Goal: Transaction & Acquisition: Download file/media

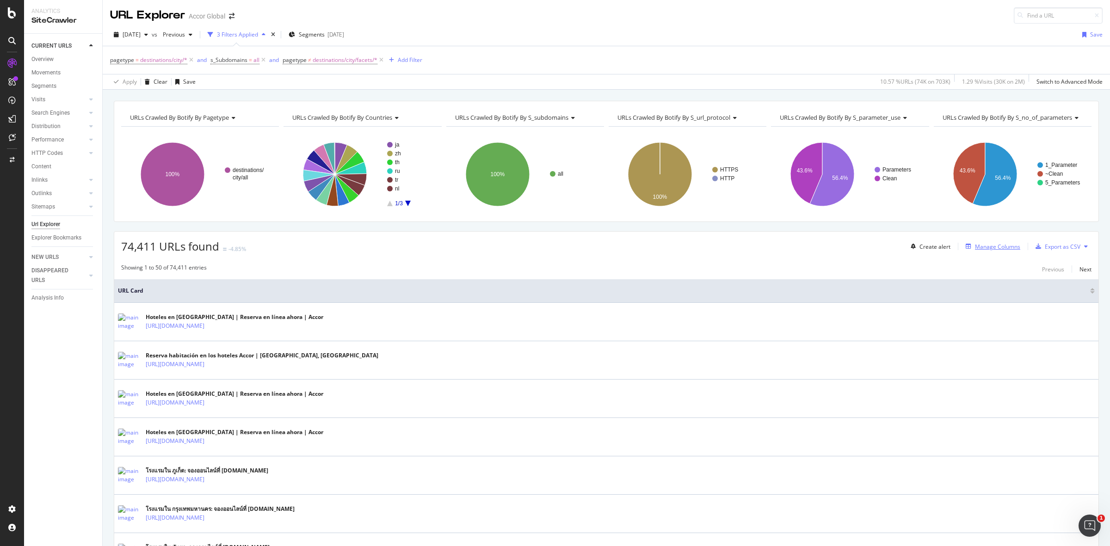
click at [980, 244] on div "Manage Columns" at bounding box center [997, 247] width 45 height 8
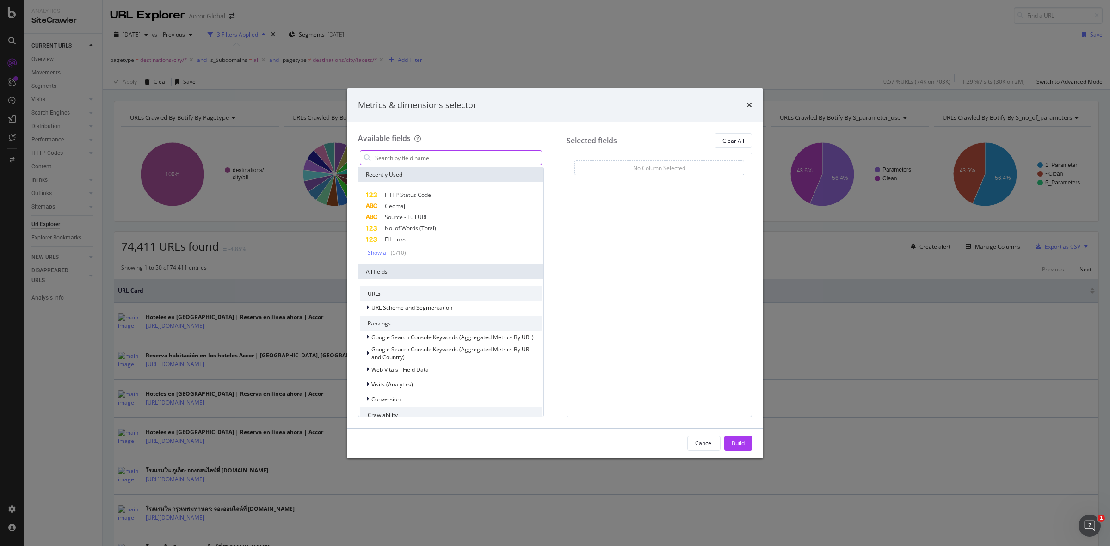
click at [412, 155] on input "modal" at bounding box center [457, 158] width 167 height 14
click at [749, 104] on icon "times" at bounding box center [749, 104] width 6 height 7
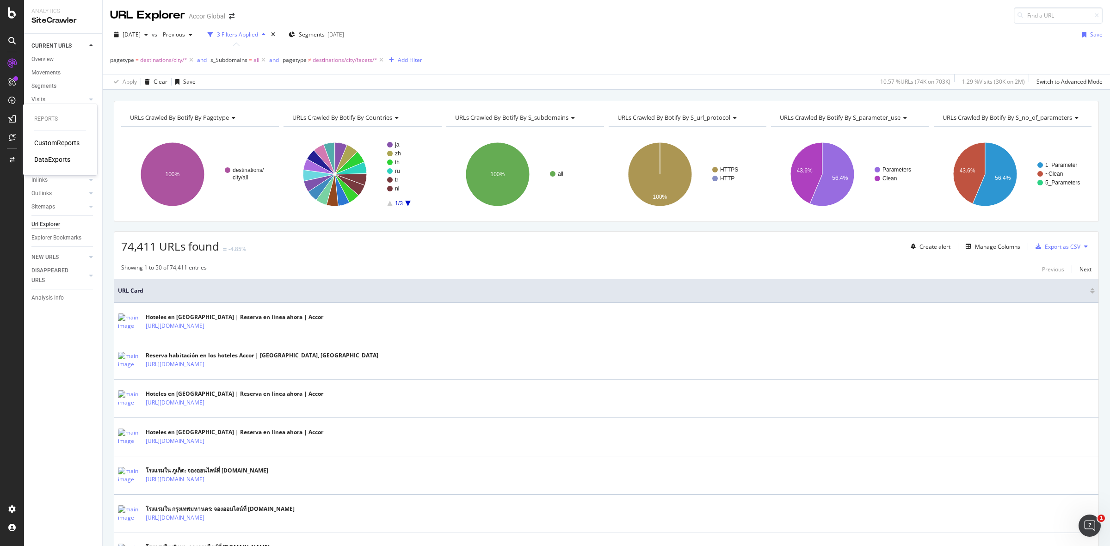
drag, startPoint x: 47, startPoint y: 156, endPoint x: 56, endPoint y: 117, distance: 40.4
click at [47, 156] on div "DataExports" at bounding box center [52, 159] width 36 height 9
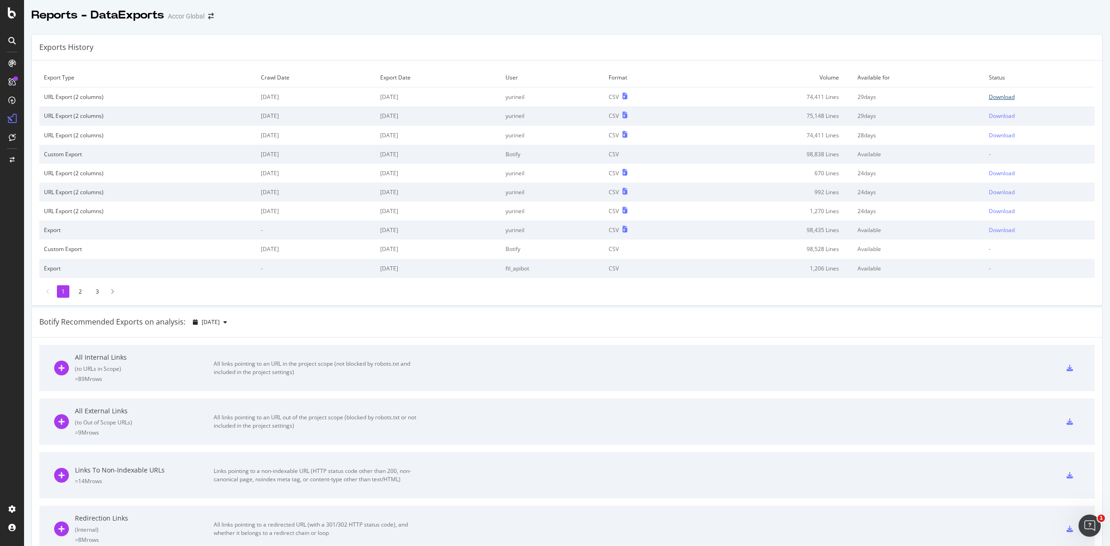
click at [998, 95] on div "Download" at bounding box center [1001, 97] width 26 height 8
click at [994, 97] on div "Download" at bounding box center [1001, 97] width 26 height 8
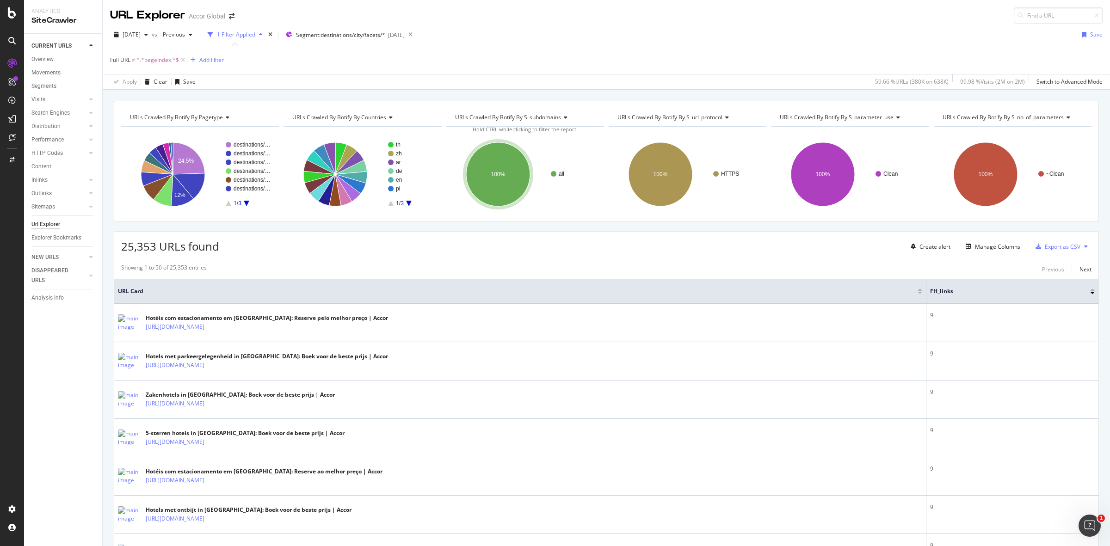
click at [830, 254] on div "25,353 URLs found Create alert Manage Columns Export as CSV" at bounding box center [606, 243] width 984 height 23
click at [183, 61] on icon at bounding box center [183, 59] width 8 height 9
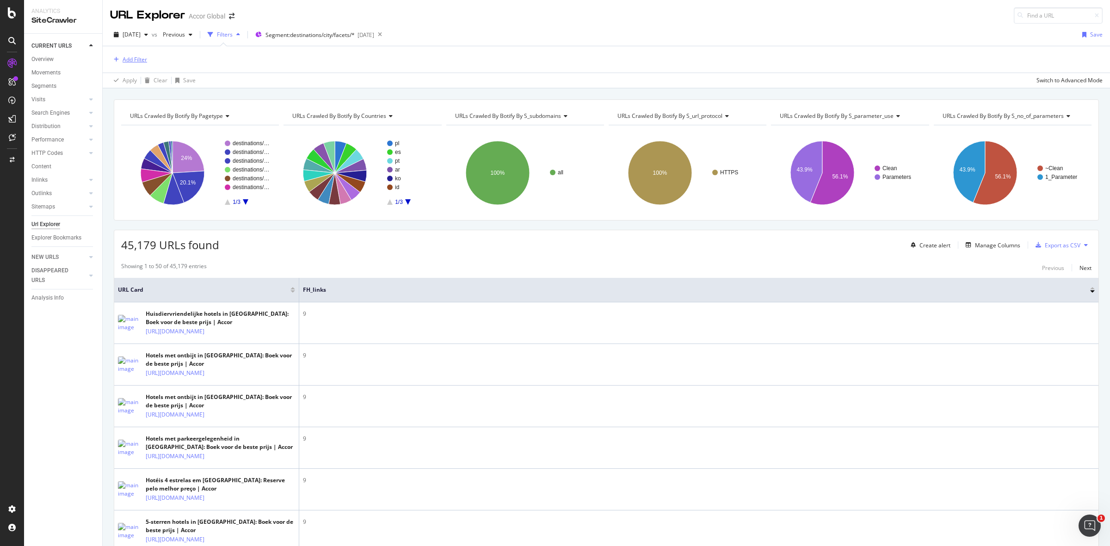
click at [132, 58] on div "Add Filter" at bounding box center [135, 59] width 25 height 8
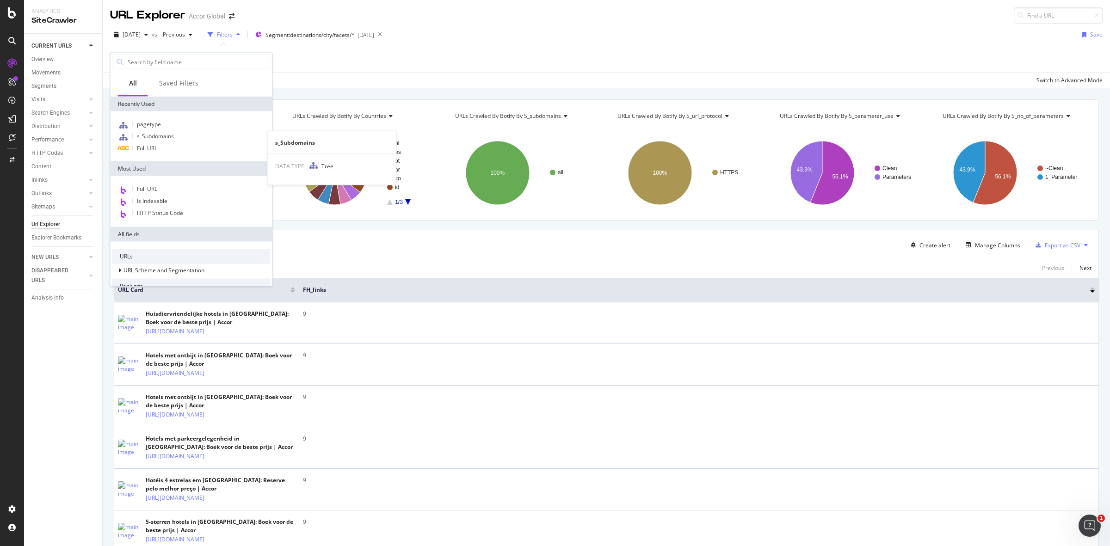
click at [155, 137] on span "s_Subdomains" at bounding box center [155, 136] width 37 height 8
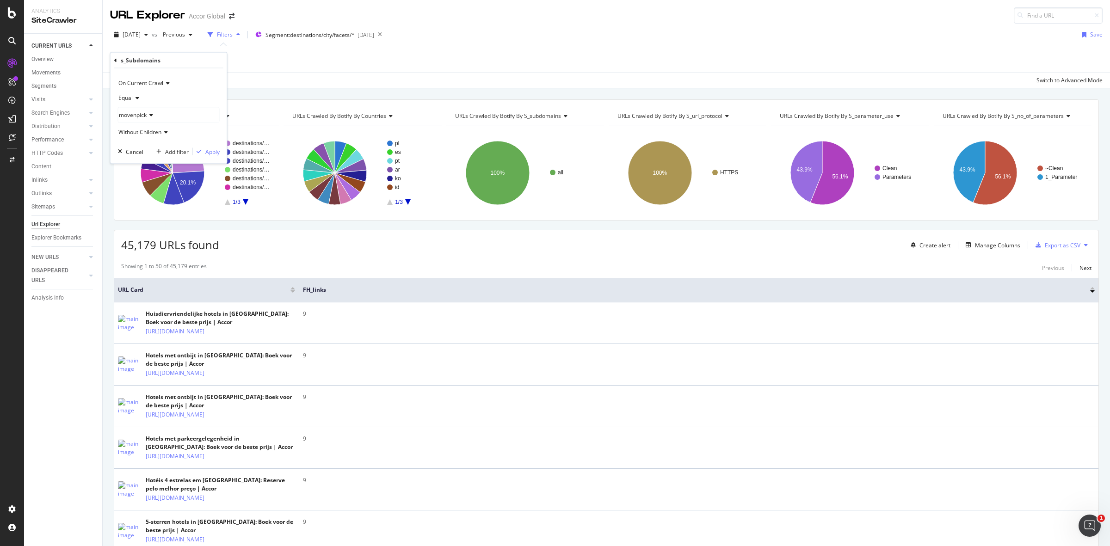
click at [151, 116] on icon at bounding box center [150, 115] width 6 height 6
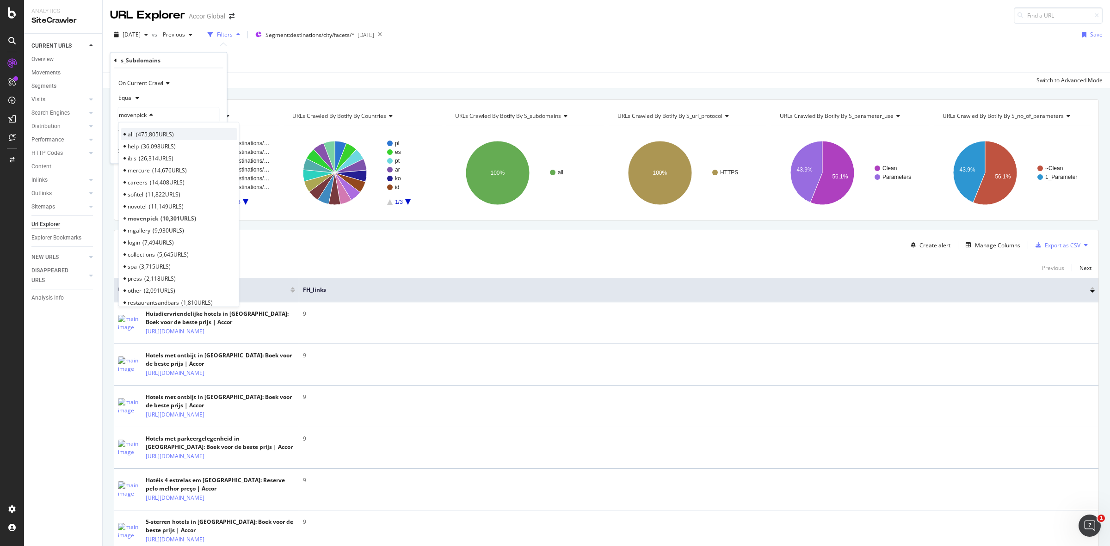
click at [144, 134] on span "475,805 URLS" at bounding box center [155, 134] width 38 height 8
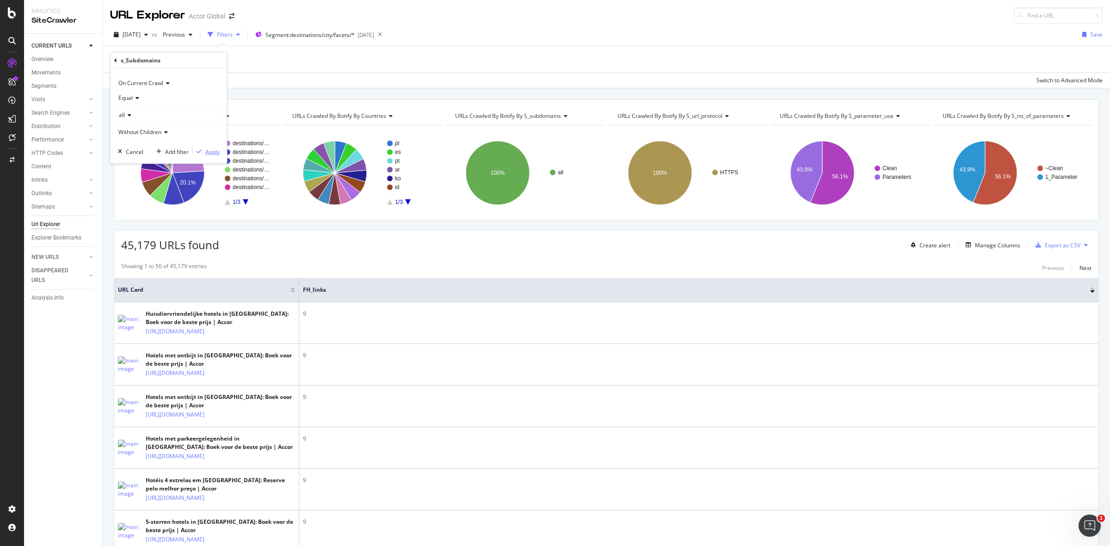
click at [213, 153] on div "Apply" at bounding box center [212, 151] width 14 height 8
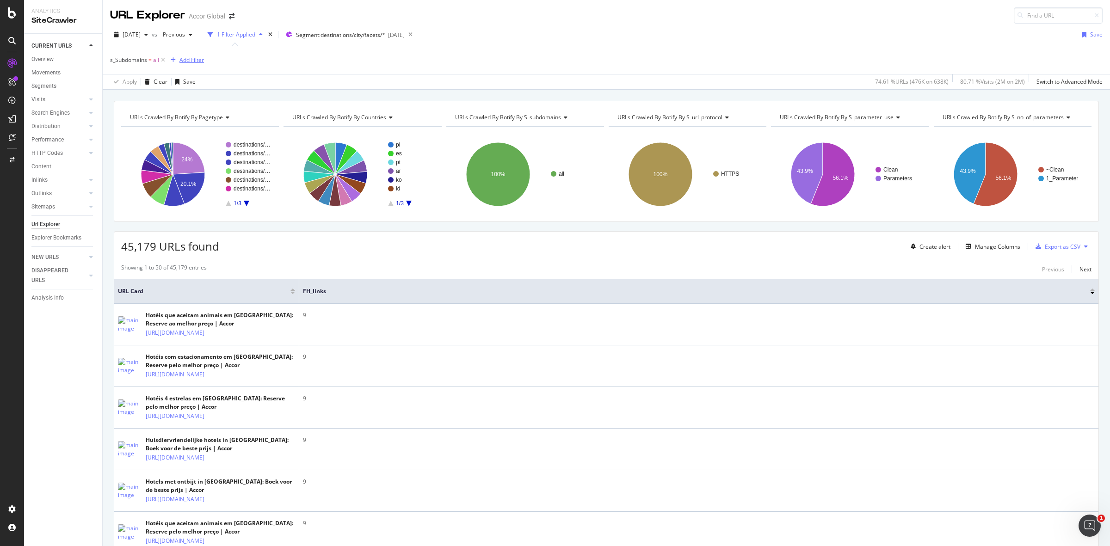
click at [188, 63] on div "Add Filter" at bounding box center [191, 60] width 25 height 8
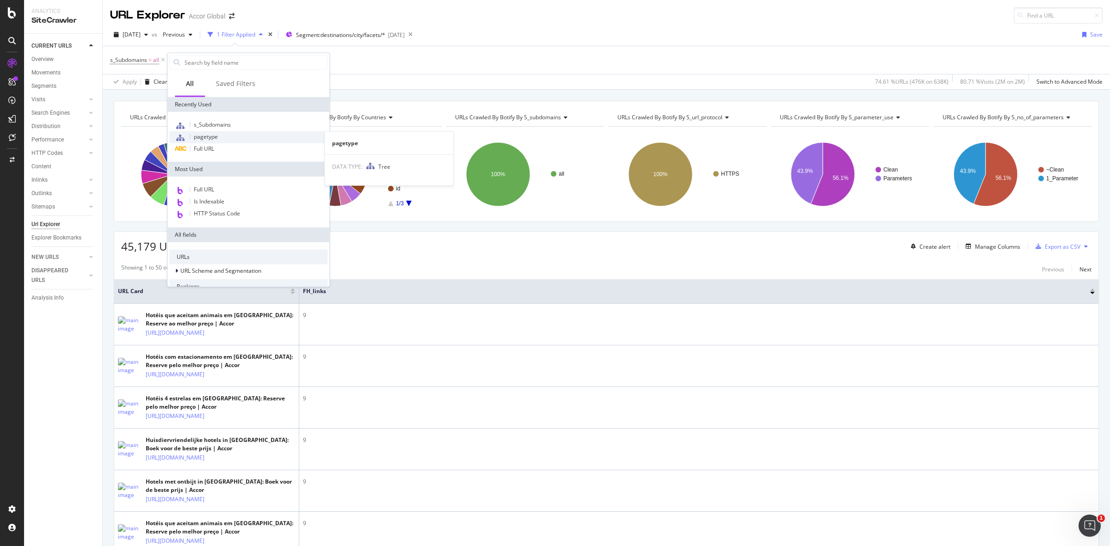
click at [209, 136] on span "pagetype" at bounding box center [206, 137] width 24 height 8
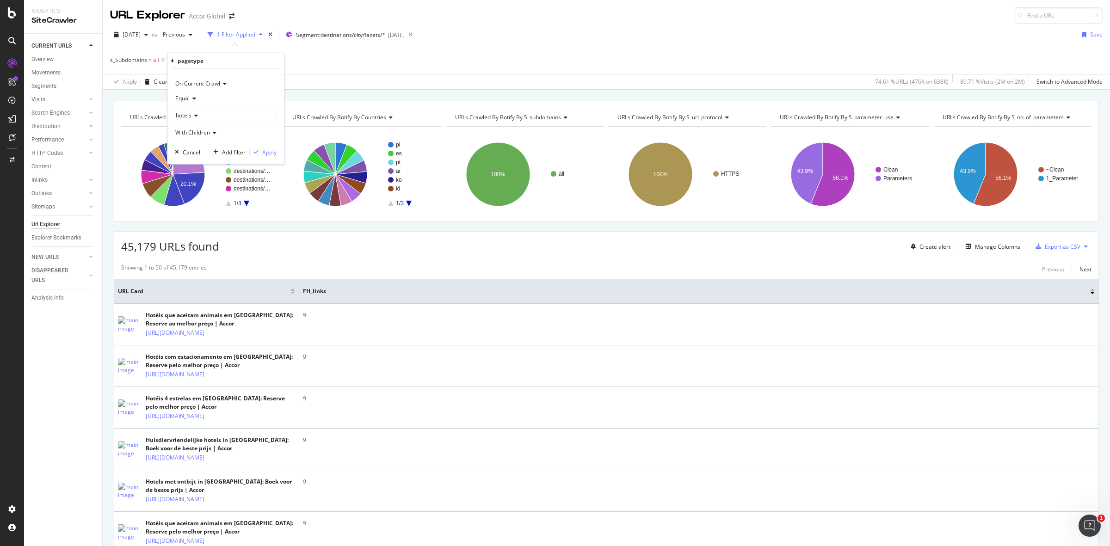
click at [192, 117] on icon at bounding box center [194, 116] width 6 height 6
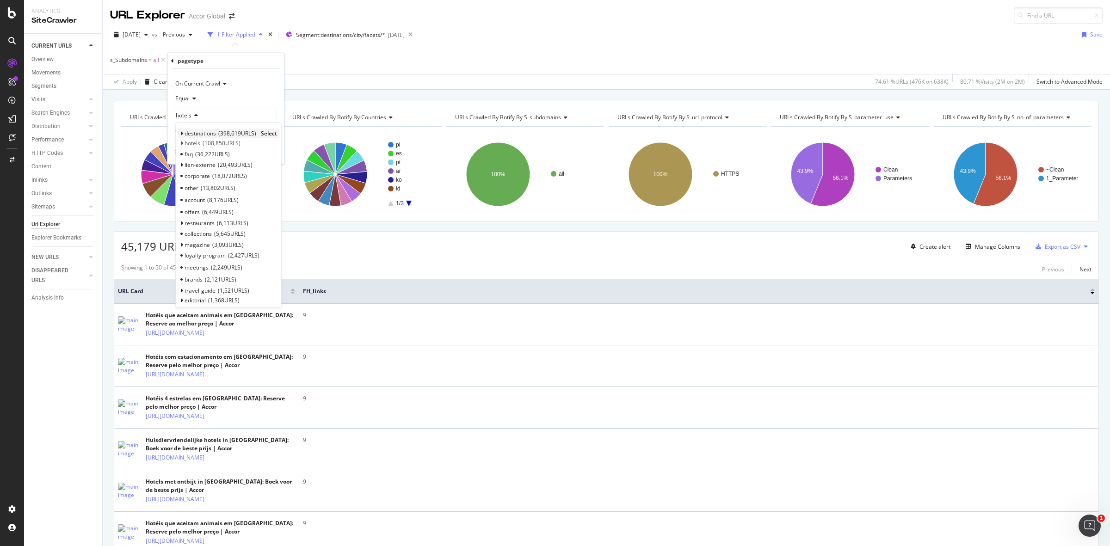
click at [183, 135] on icon at bounding box center [181, 134] width 3 height 6
click at [247, 151] on span "Select" at bounding box center [251, 153] width 16 height 8
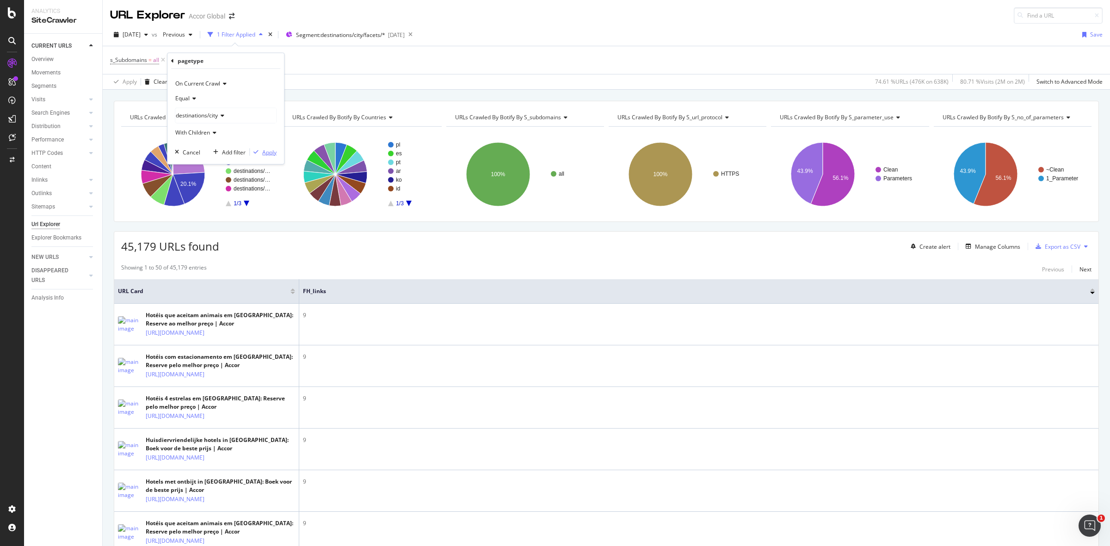
click at [265, 153] on div "Apply" at bounding box center [269, 152] width 14 height 8
click at [282, 55] on div "Add Filter" at bounding box center [285, 60] width 37 height 10
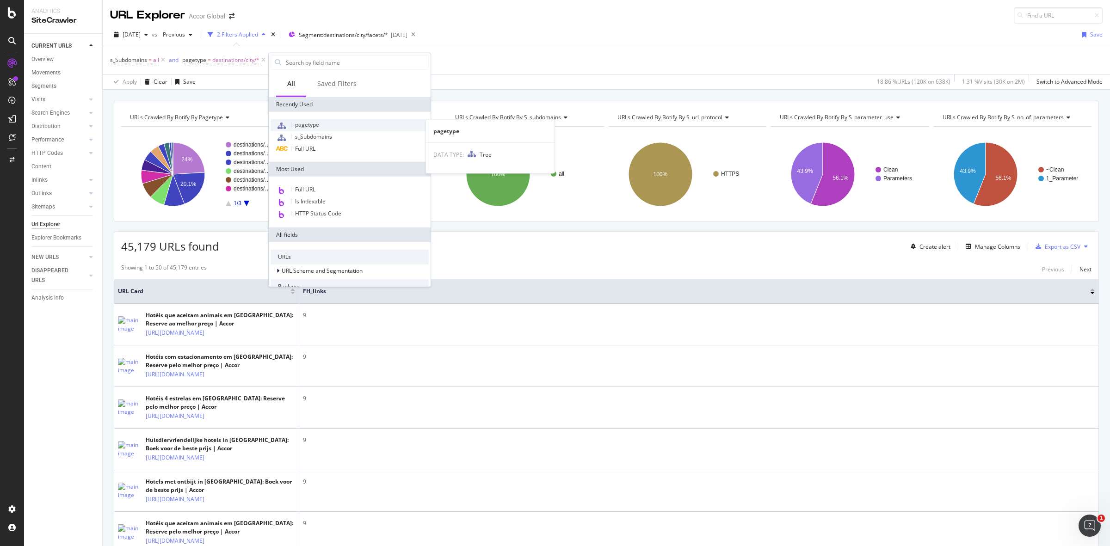
click at [302, 126] on span "pagetype" at bounding box center [307, 125] width 24 height 8
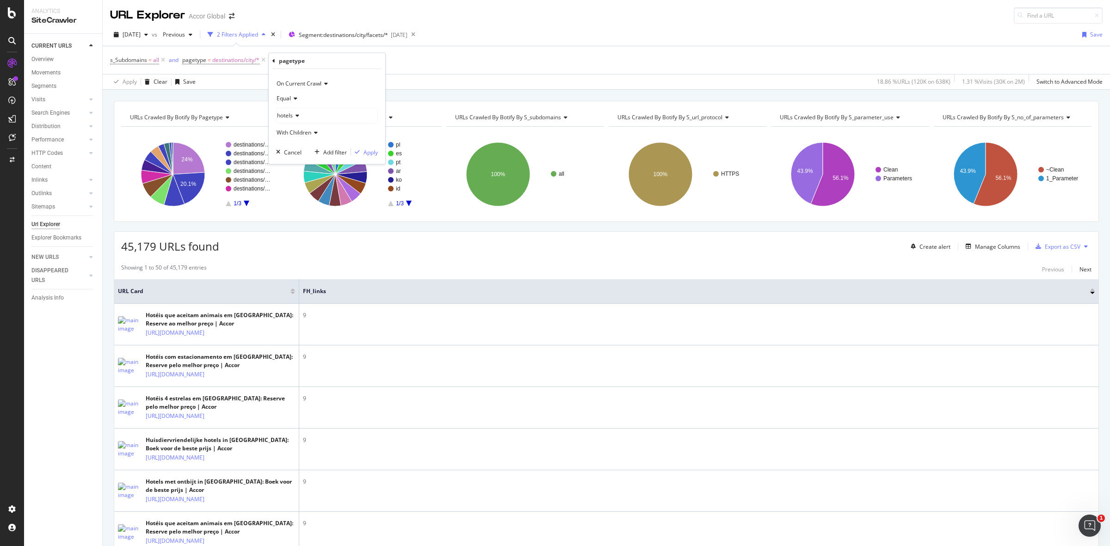
click at [291, 99] on icon at bounding box center [294, 99] width 6 height 6
click at [297, 123] on div "Equal" at bounding box center [327, 117] width 99 height 12
click at [294, 101] on icon at bounding box center [294, 99] width 6 height 6
click at [293, 128] on span "Not Equal" at bounding box center [293, 129] width 25 height 8
click at [293, 116] on icon at bounding box center [296, 116] width 6 height 6
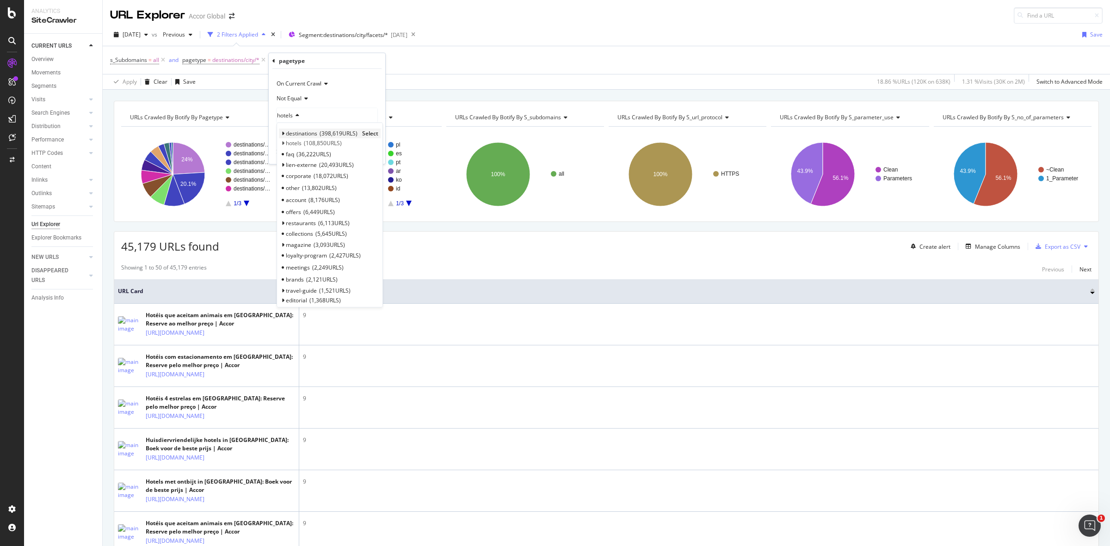
click at [280, 132] on div "destinations 398,619 URLS Select" at bounding box center [330, 134] width 102 height 10
click at [282, 134] on icon at bounding box center [282, 134] width 3 height 6
click at [288, 153] on icon at bounding box center [287, 153] width 3 height 6
click at [362, 184] on span "Select" at bounding box center [363, 187] width 16 height 8
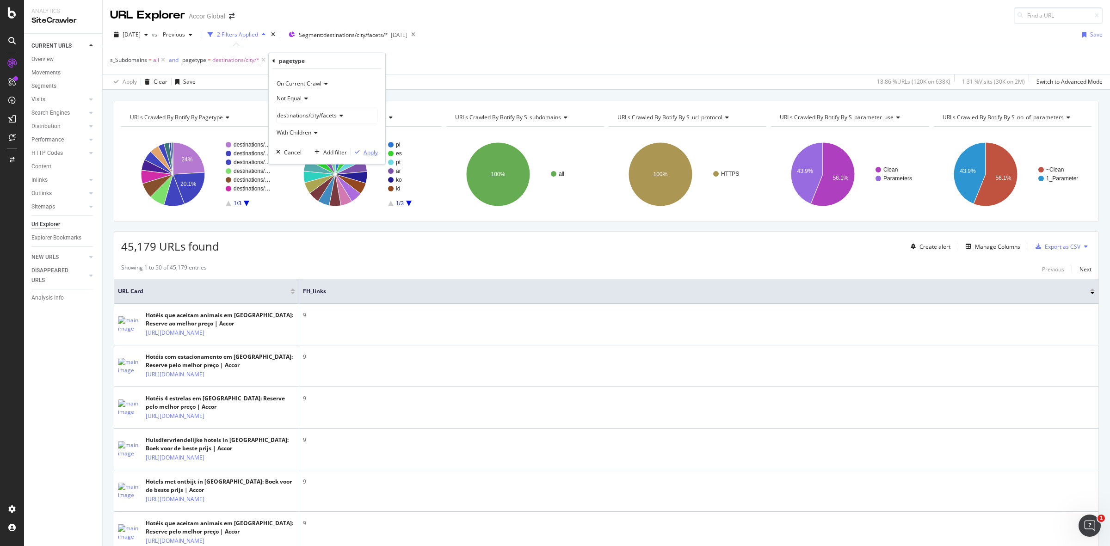
click at [359, 152] on icon "button" at bounding box center [357, 152] width 5 height 6
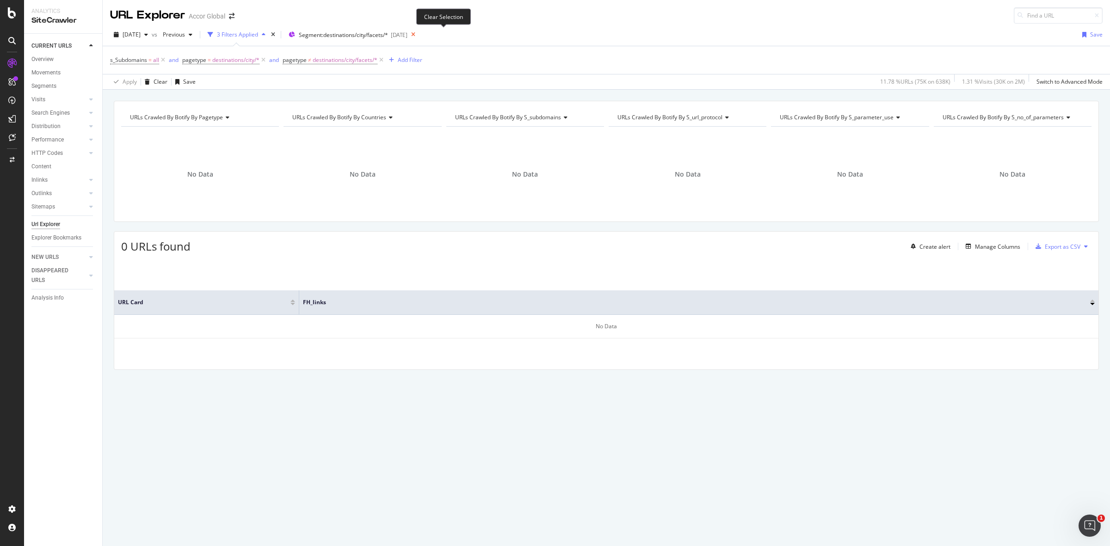
click at [419, 33] on icon at bounding box center [413, 34] width 12 height 13
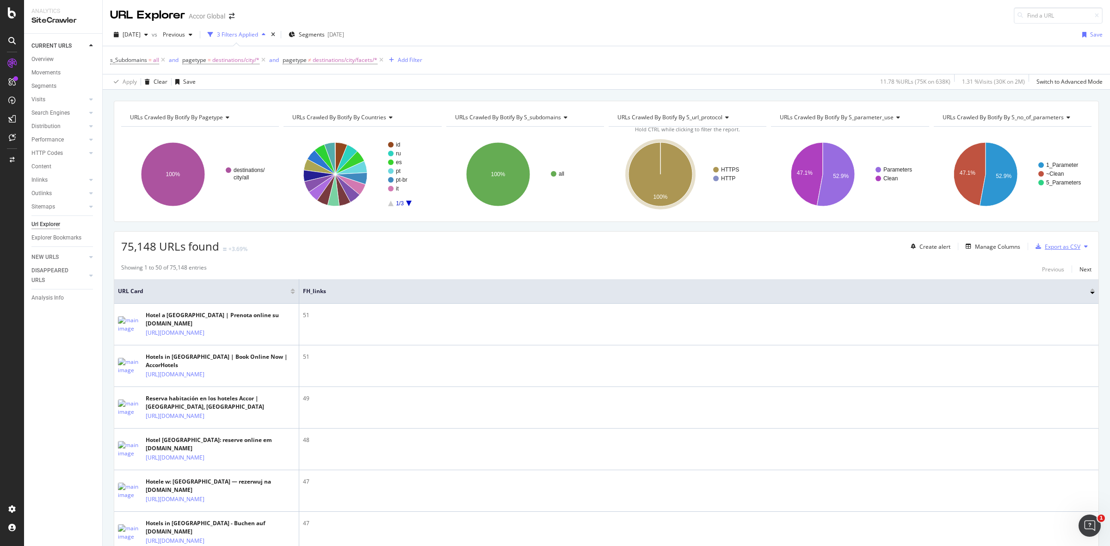
click at [1044, 249] on div "Export as CSV" at bounding box center [1062, 247] width 36 height 8
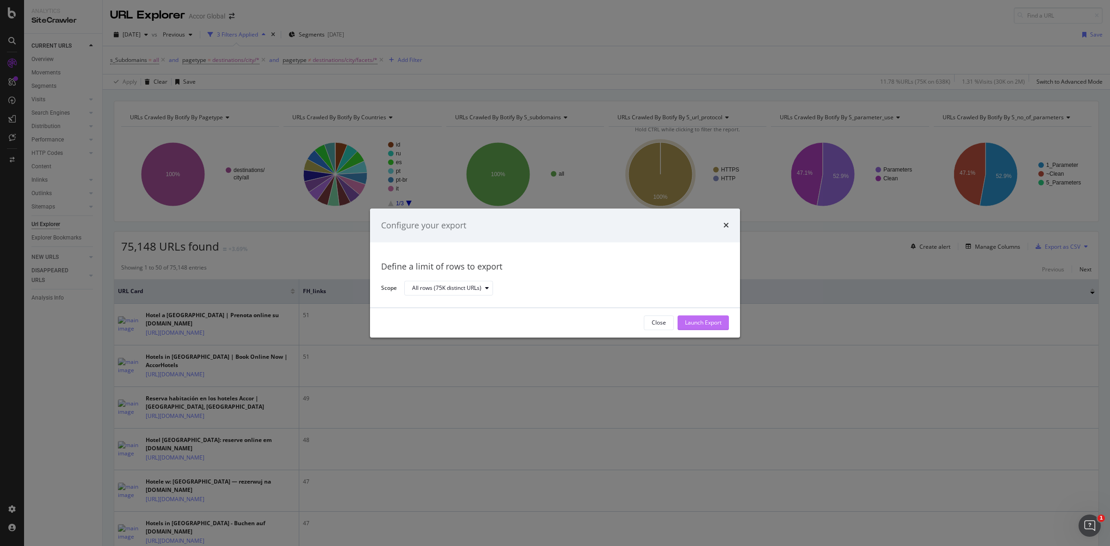
click at [706, 325] on div "Launch Export" at bounding box center [703, 323] width 37 height 8
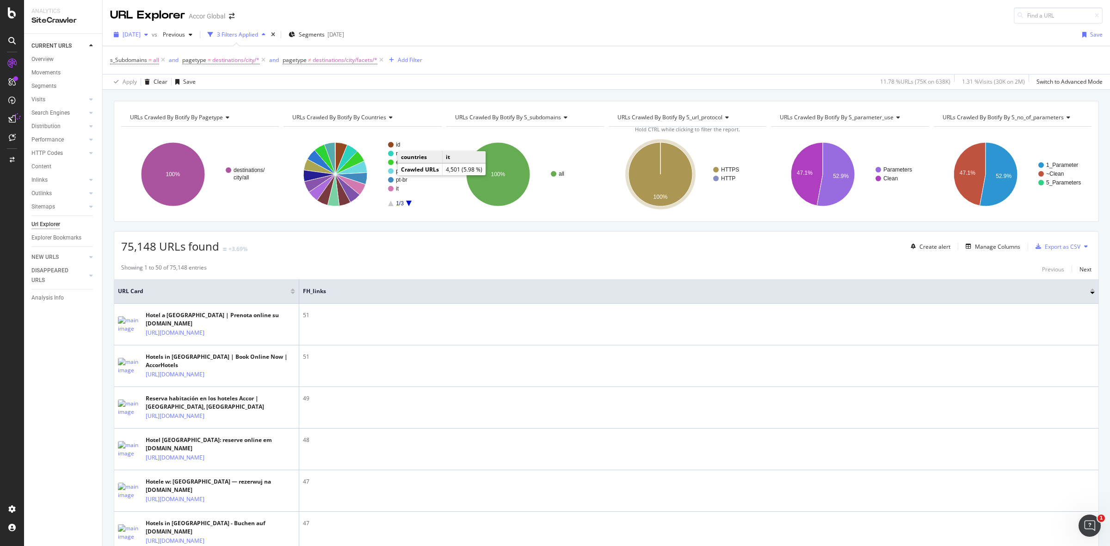
click at [148, 35] on icon "button" at bounding box center [146, 35] width 4 height 6
click at [164, 68] on div "[DATE]" at bounding box center [181, 68] width 117 height 8
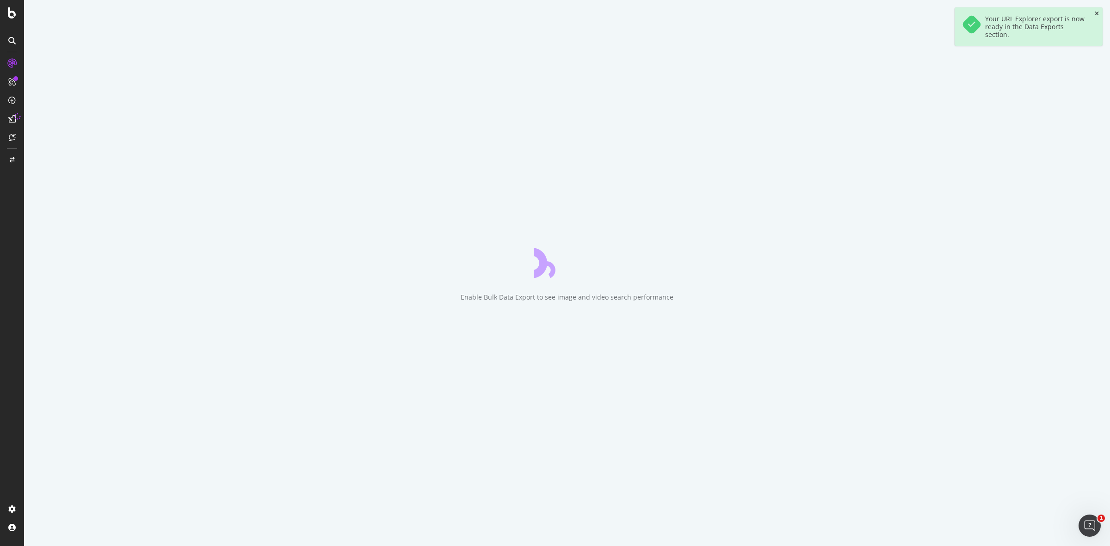
click at [1097, 13] on icon "close toast" at bounding box center [1096, 14] width 4 height 6
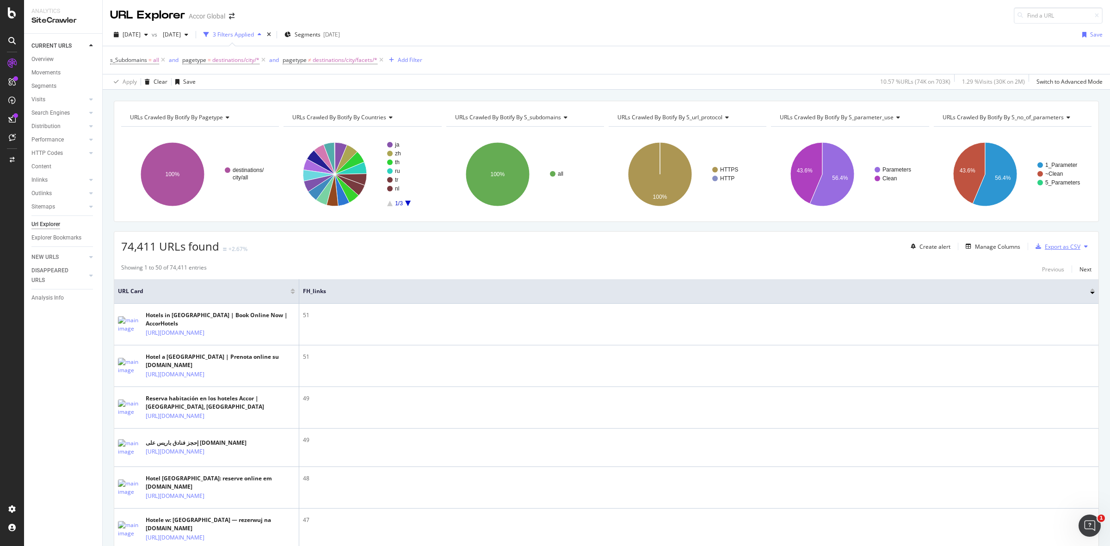
click at [1044, 244] on div "Export as CSV" at bounding box center [1062, 247] width 36 height 8
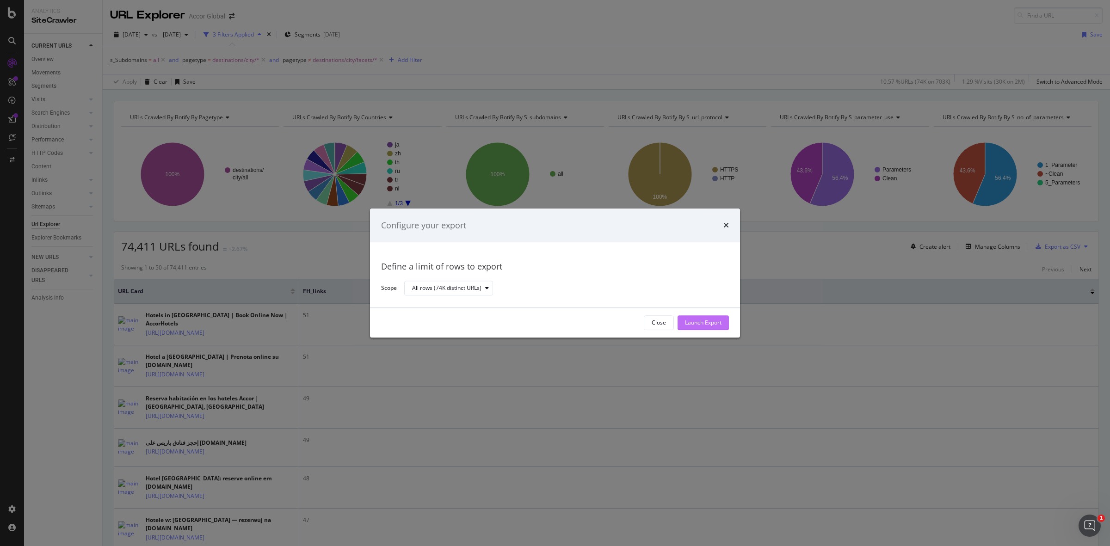
click at [717, 321] on div "Launch Export" at bounding box center [703, 323] width 37 height 8
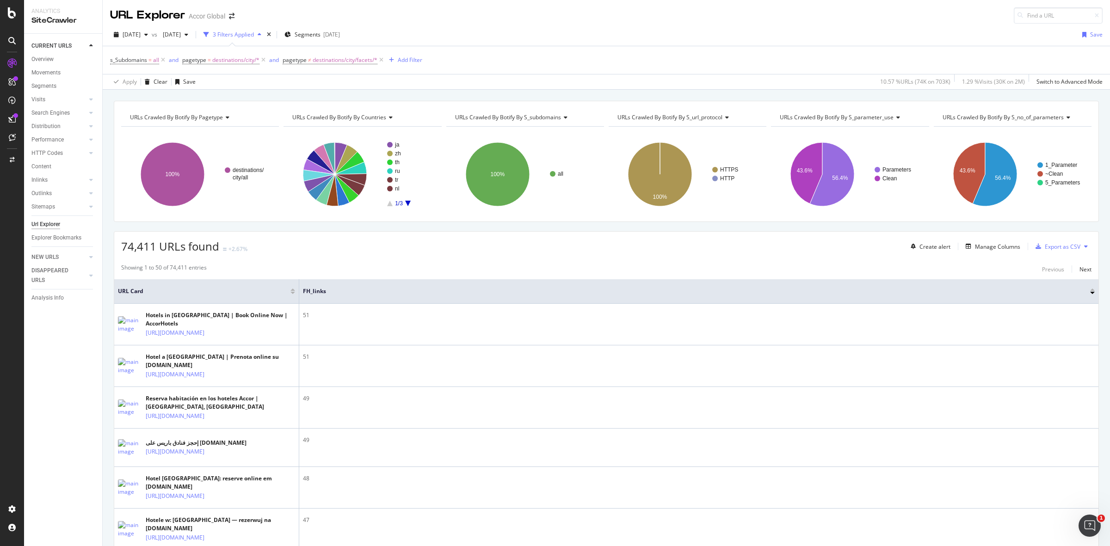
click at [973, 241] on div "Create alert Manage Columns Export as CSV" at bounding box center [999, 247] width 184 height 16
click at [975, 244] on div "Manage Columns" at bounding box center [997, 247] width 45 height 8
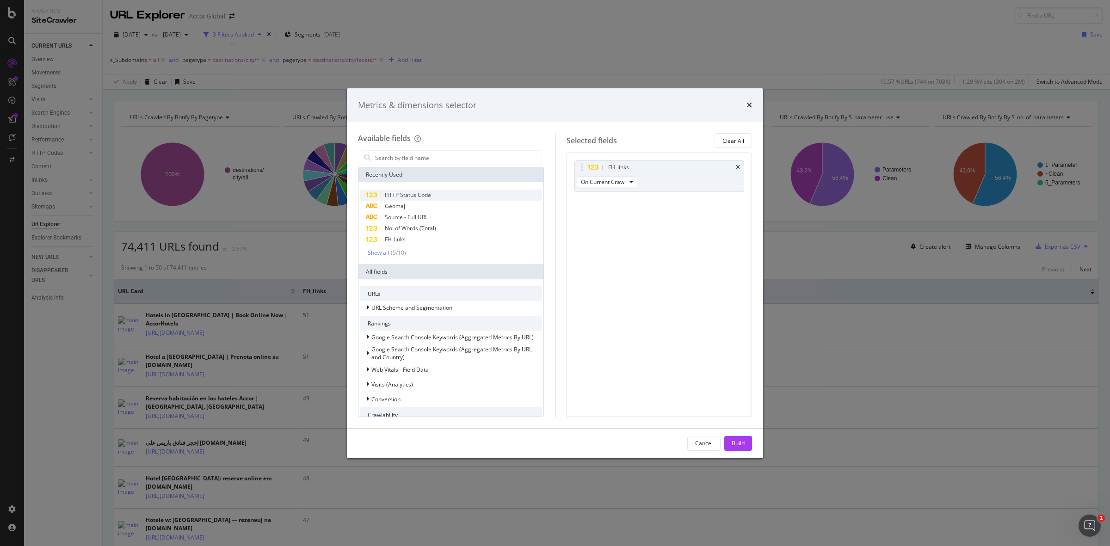
click at [416, 193] on span "HTTP Status Code" at bounding box center [408, 195] width 46 height 8
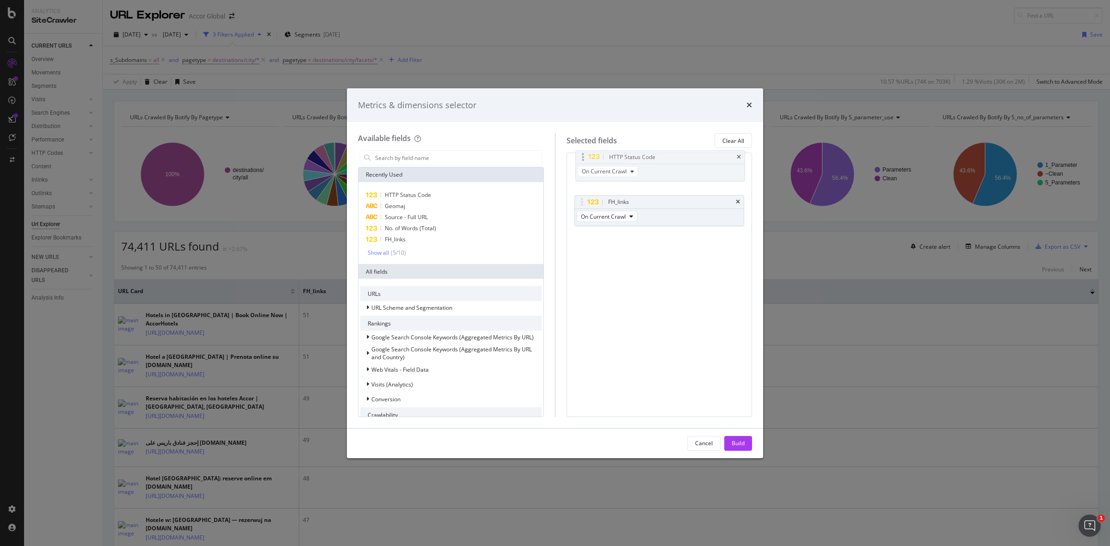
drag, startPoint x: 585, startPoint y: 185, endPoint x: 579, endPoint y: 159, distance: 27.4
click at [579, 159] on body "Analytics SiteCrawler CURRENT URLS Overview Movements Segments Visits Analysis …" at bounding box center [555, 273] width 1110 height 546
click at [741, 440] on div "Build" at bounding box center [737, 443] width 13 height 8
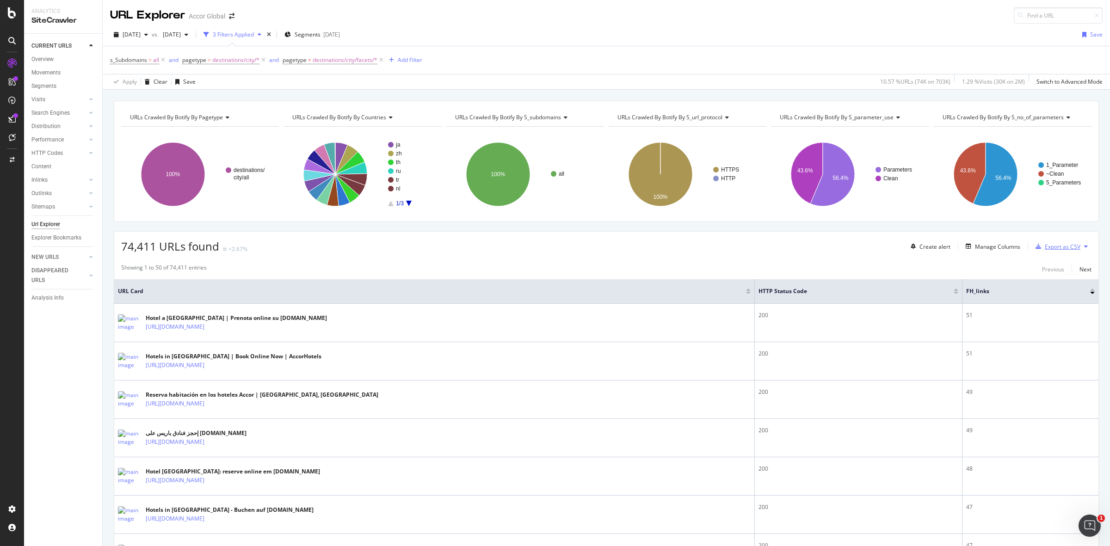
click at [1050, 247] on div "Export as CSV" at bounding box center [1062, 247] width 36 height 8
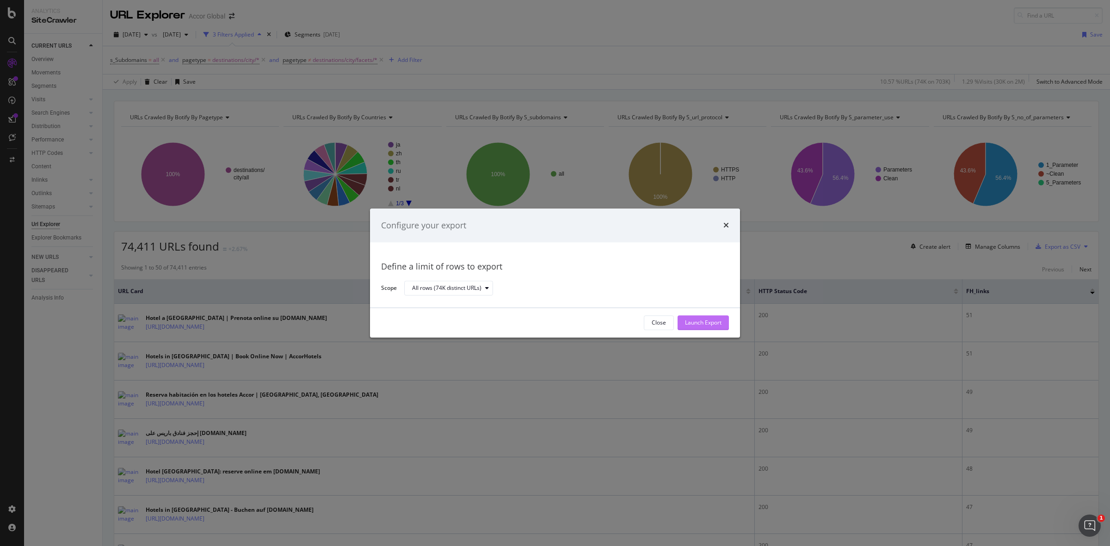
click at [709, 319] on div "Launch Export" at bounding box center [703, 323] width 37 height 8
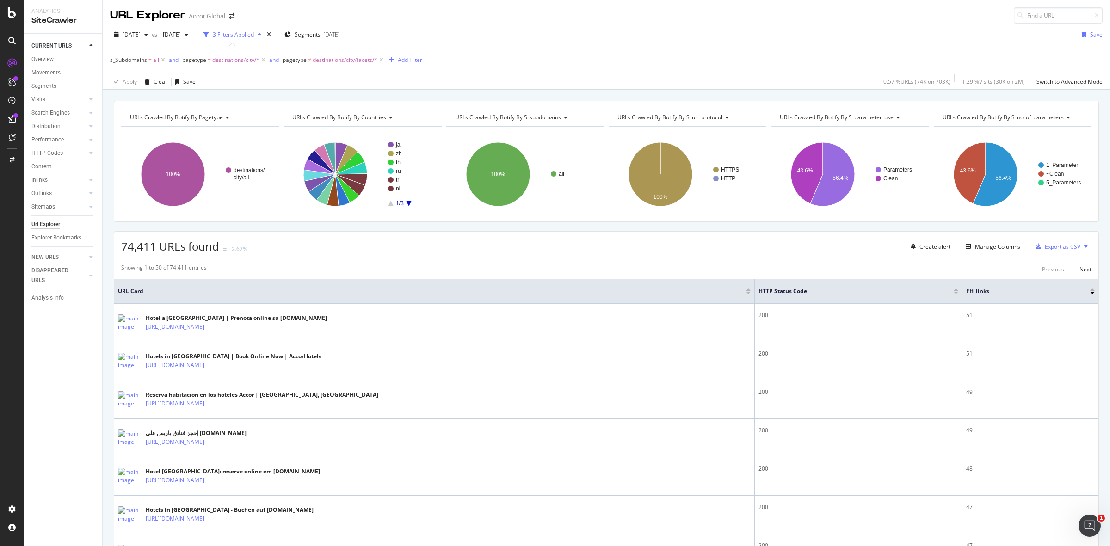
click at [287, 251] on div "74,411 URLs found +2.67% Create alert Manage Columns Export as CSV" at bounding box center [606, 243] width 984 height 23
drag, startPoint x: 708, startPoint y: 246, endPoint x: 451, endPoint y: 248, distance: 257.1
click at [451, 248] on div "74,411 URLs found +2.67% Create alert Manage Columns Export as CSV" at bounding box center [606, 243] width 984 height 23
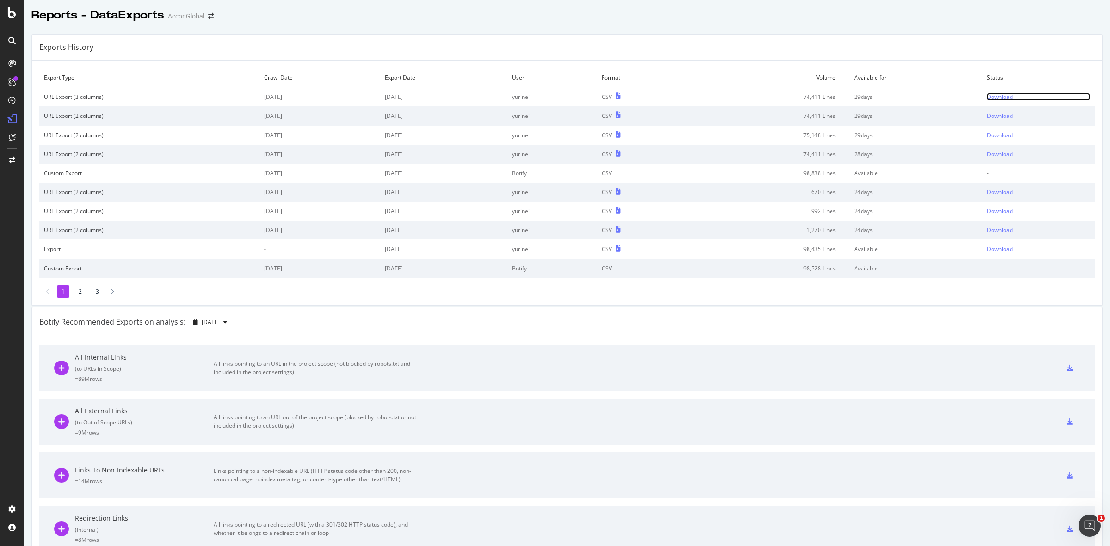
click at [993, 96] on div "Download" at bounding box center [1000, 97] width 26 height 8
